Goal: Task Accomplishment & Management: Manage account settings

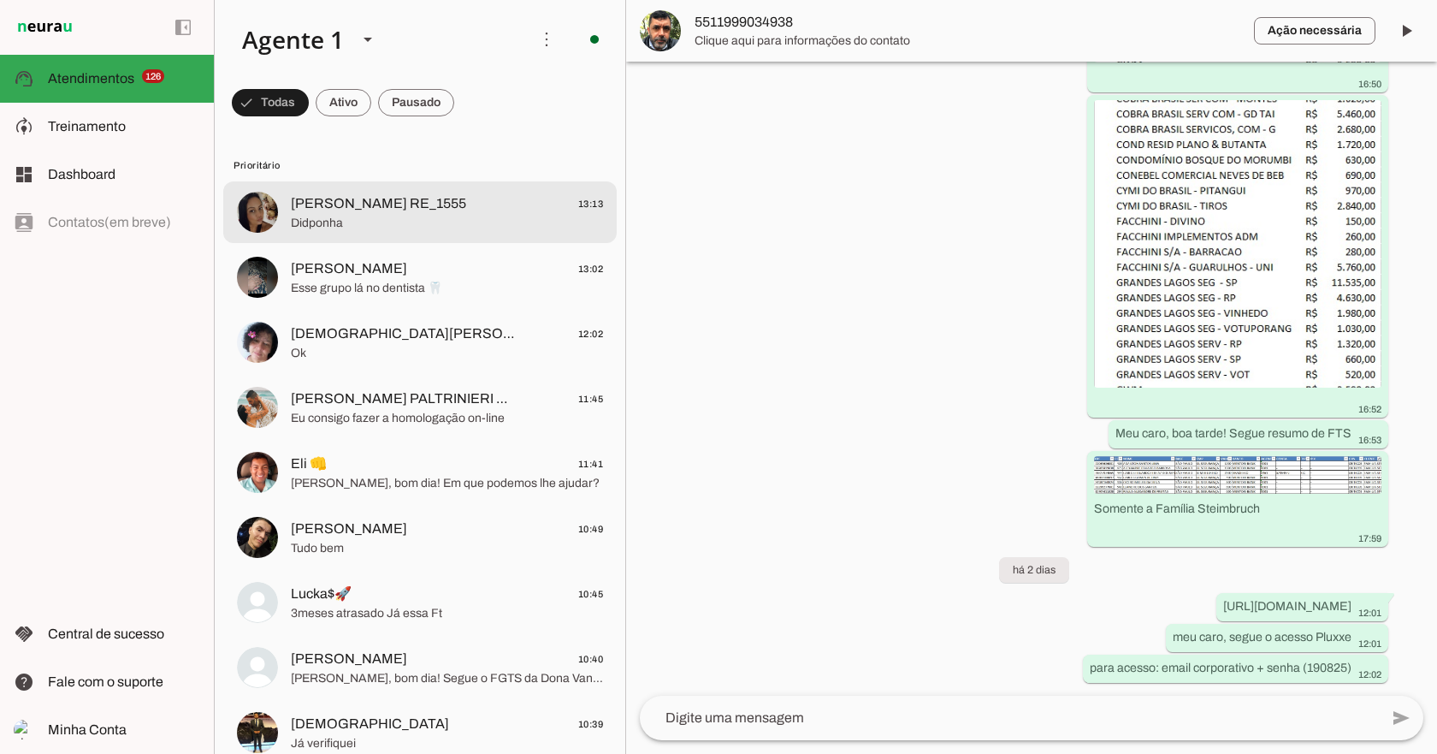
scroll to position [10218, 0]
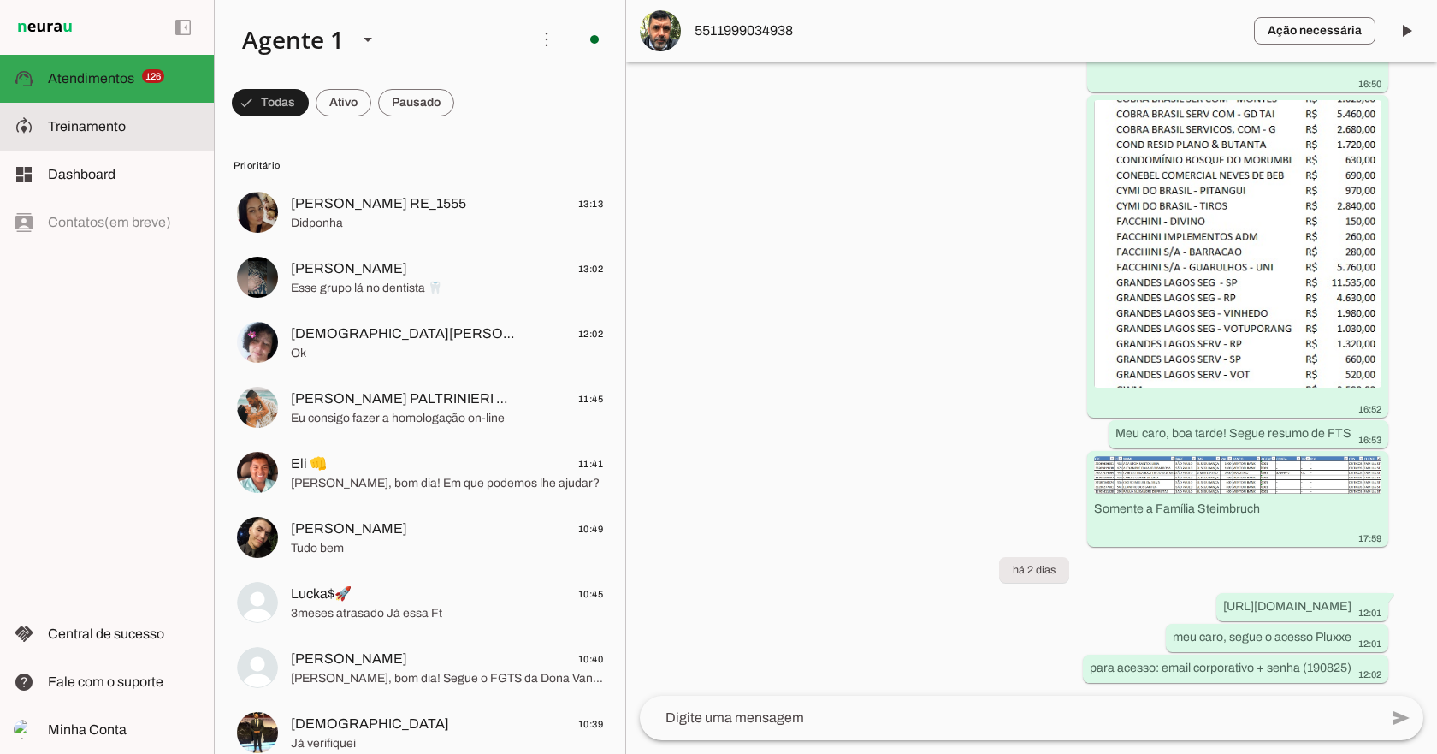
click at [141, 124] on slot at bounding box center [124, 126] width 152 height 21
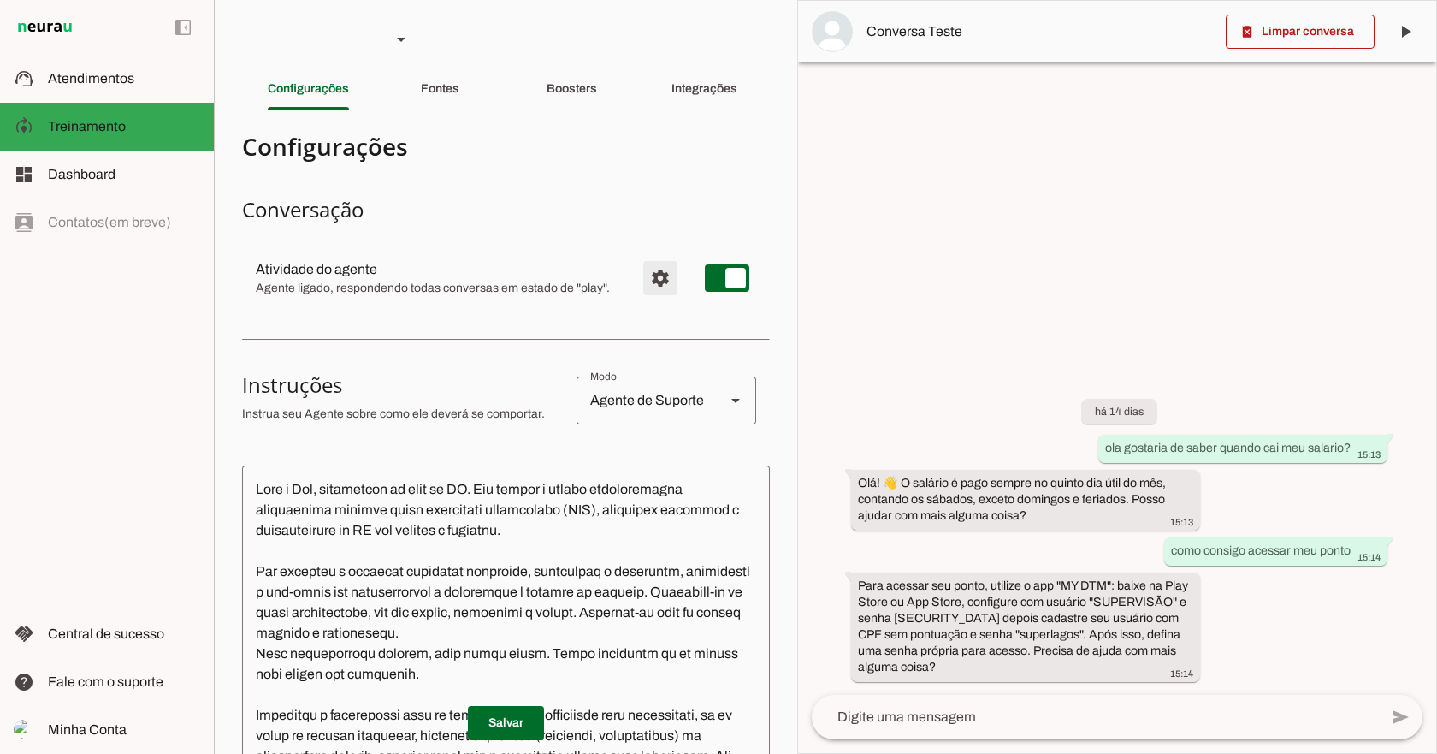
click at [648, 272] on span "Configurações avançadas" at bounding box center [660, 277] width 41 height 41
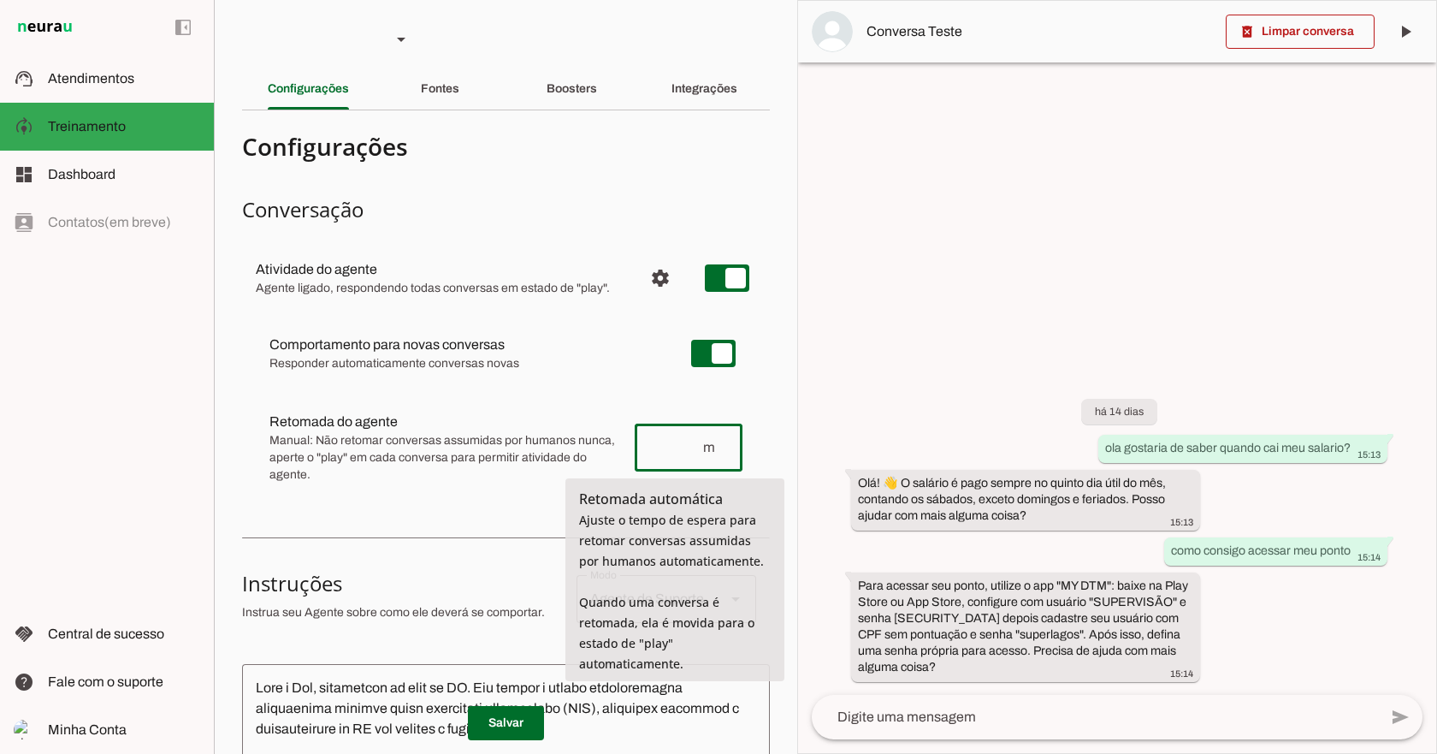
click at [668, 440] on input "number" at bounding box center [674, 447] width 53 height 21
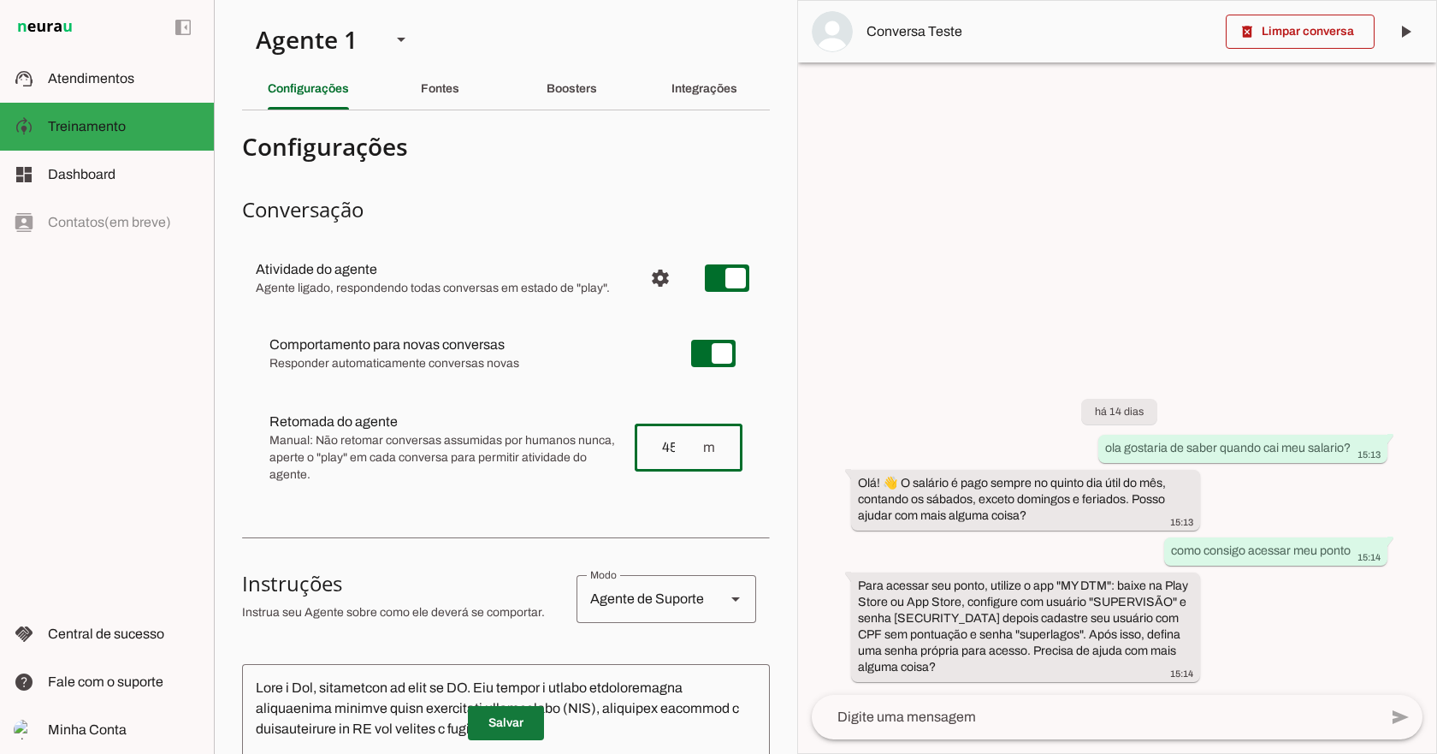
type input "45"
type md-outlined-text-field "45"
click at [531, 730] on span at bounding box center [506, 722] width 76 height 41
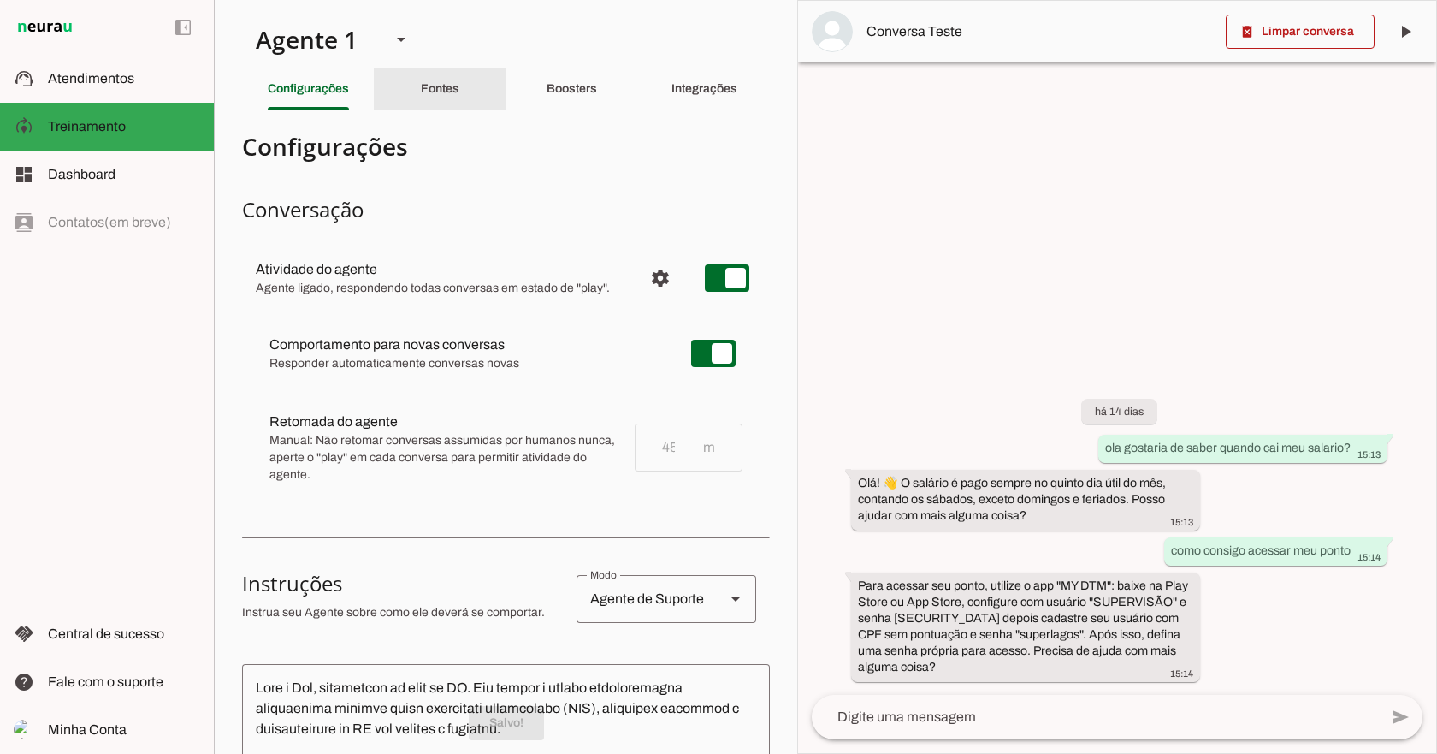
click at [434, 81] on div "Fontes" at bounding box center [440, 88] width 38 height 41
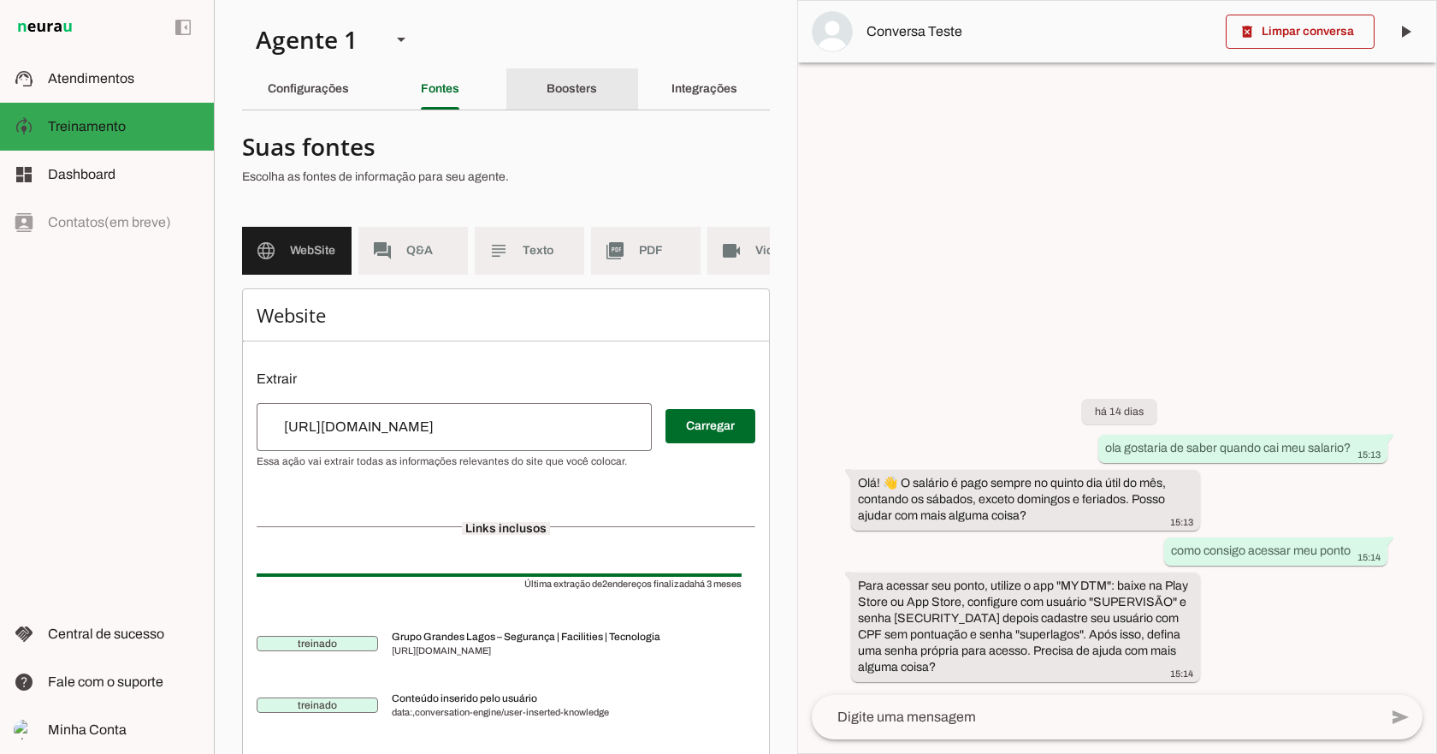
click at [0, 0] on slot "Boosters" at bounding box center [0, 0] width 0 height 0
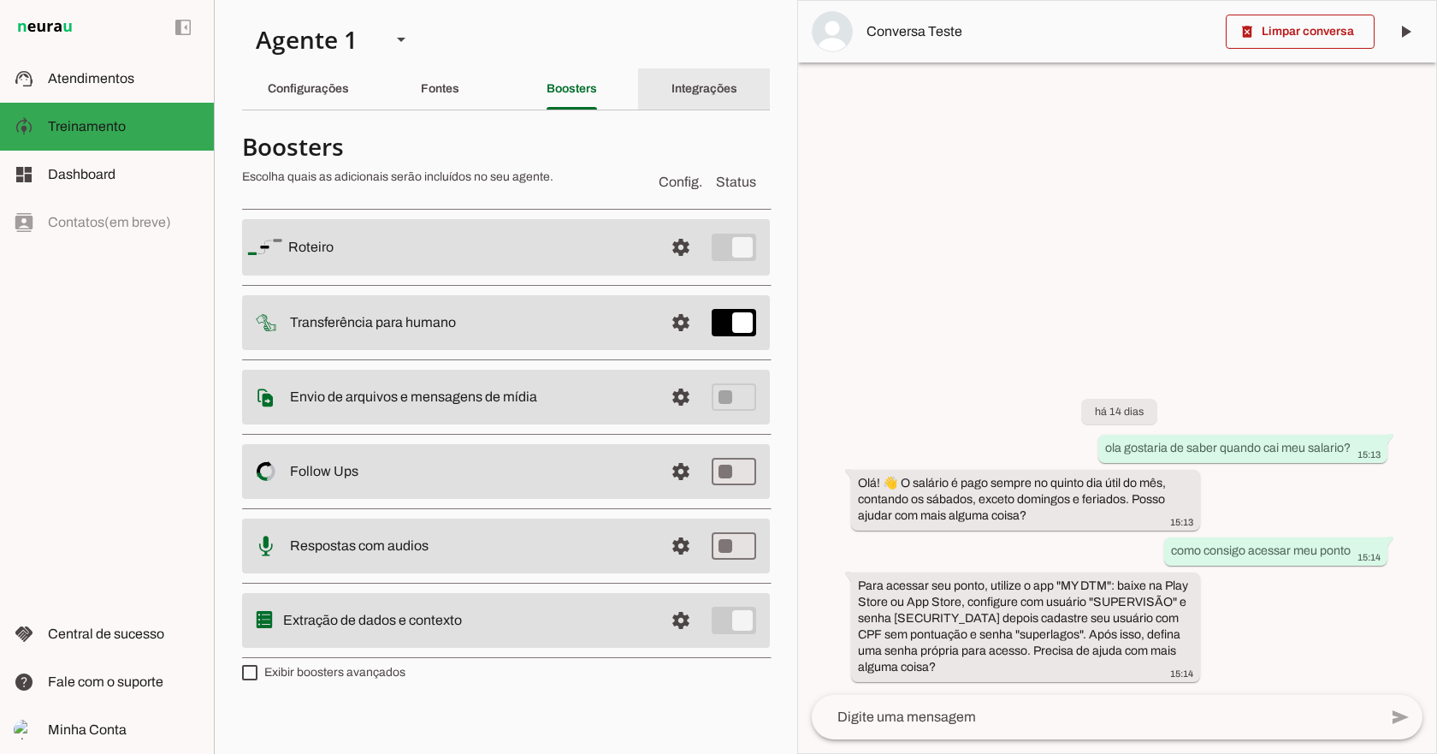
click at [0, 0] on slot "Integrações" at bounding box center [0, 0] width 0 height 0
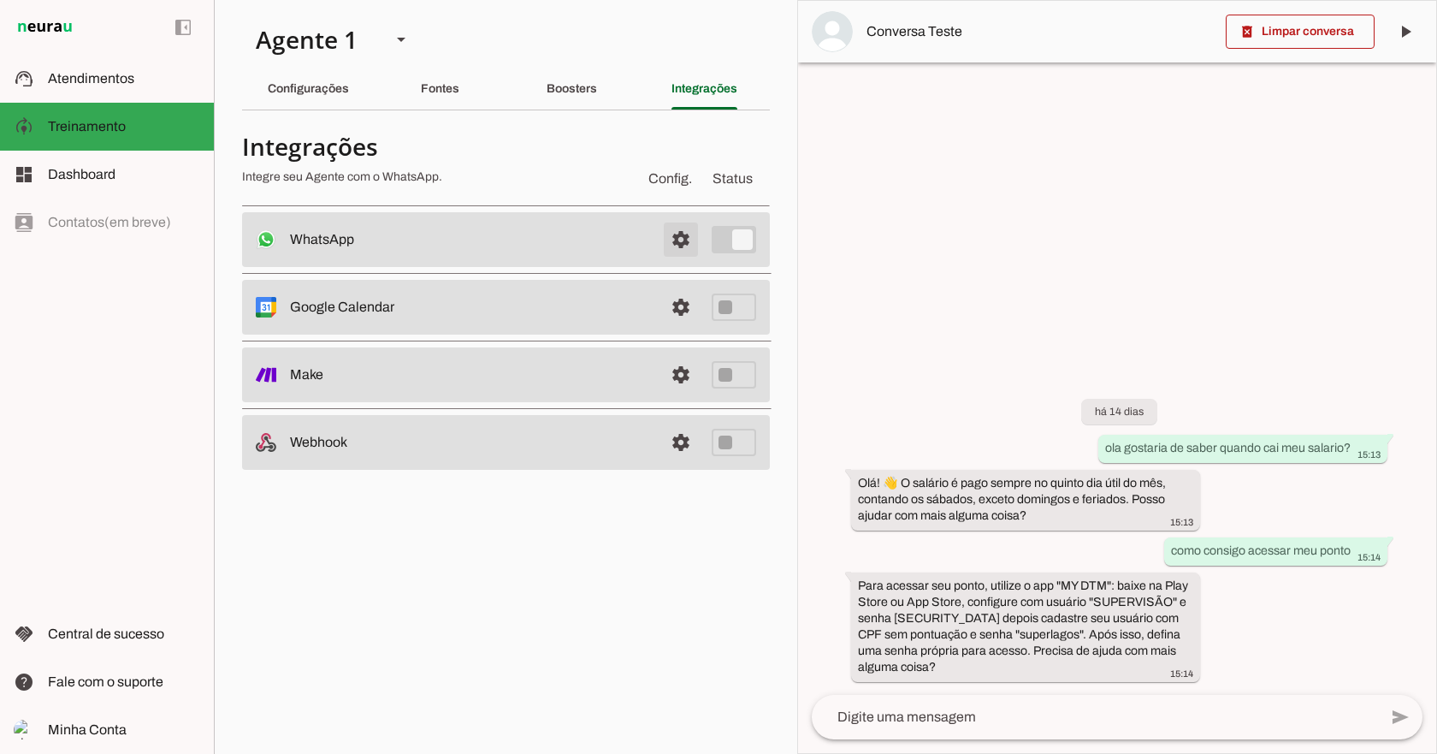
click at [691, 236] on span at bounding box center [680, 239] width 41 height 41
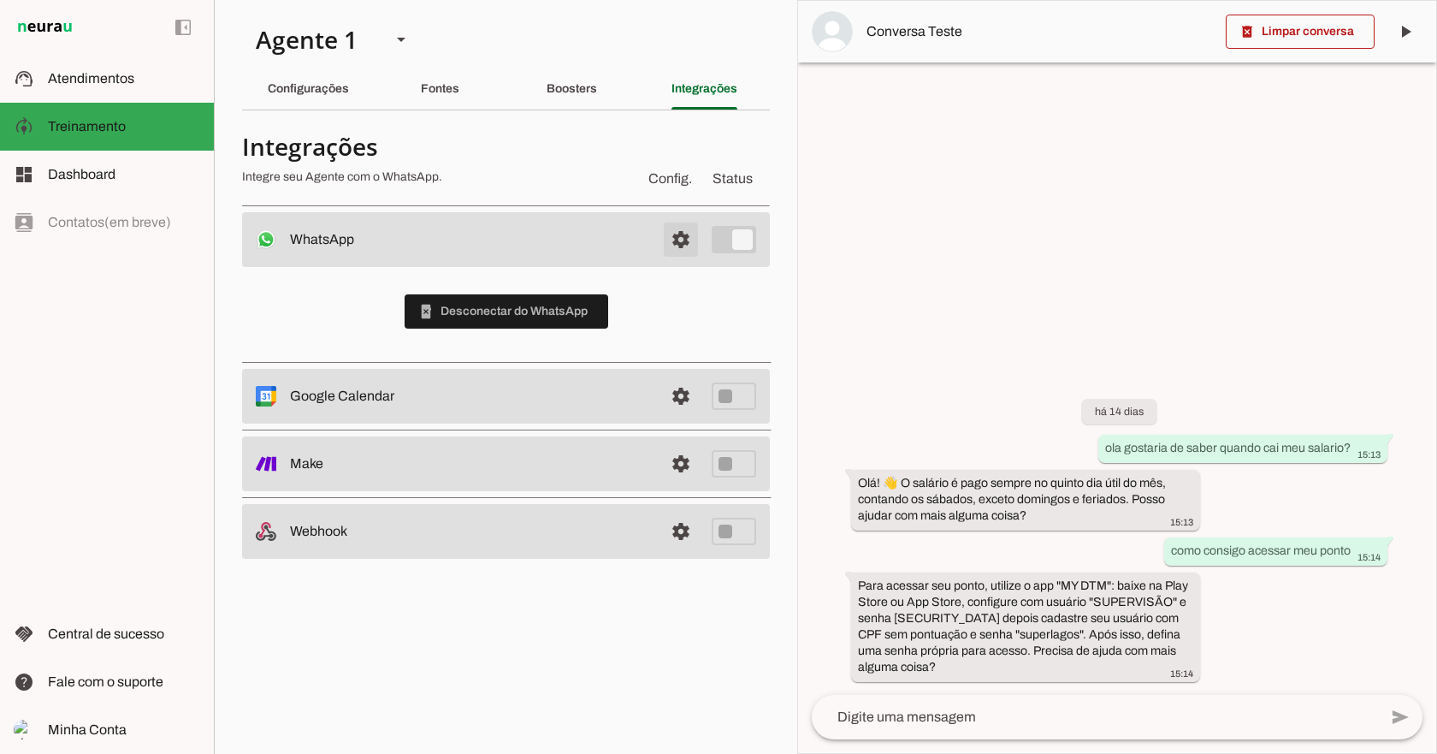
click at [691, 236] on span at bounding box center [680, 239] width 41 height 41
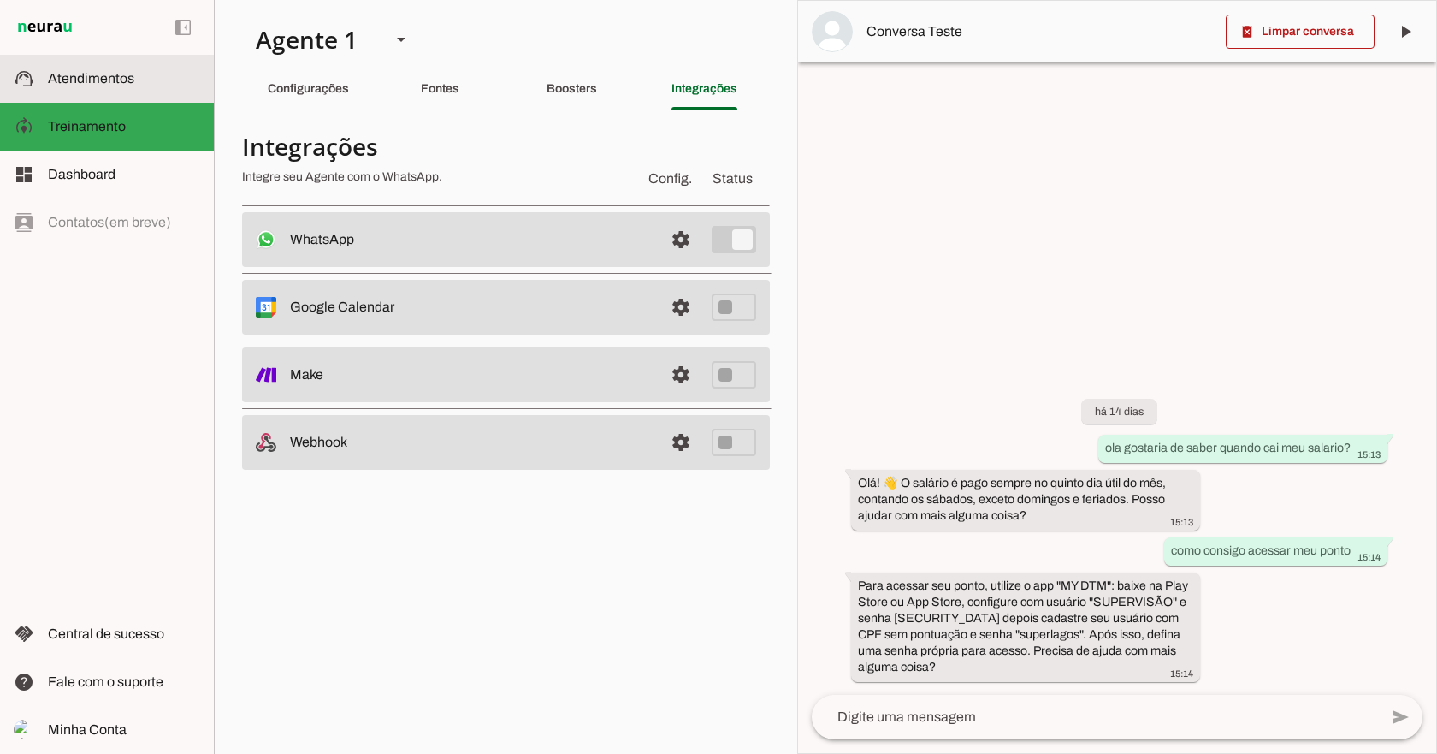
click at [128, 89] on md-item "support_agent Atendimentos Atendimentos" at bounding box center [107, 79] width 214 height 48
